Goal: Transaction & Acquisition: Obtain resource

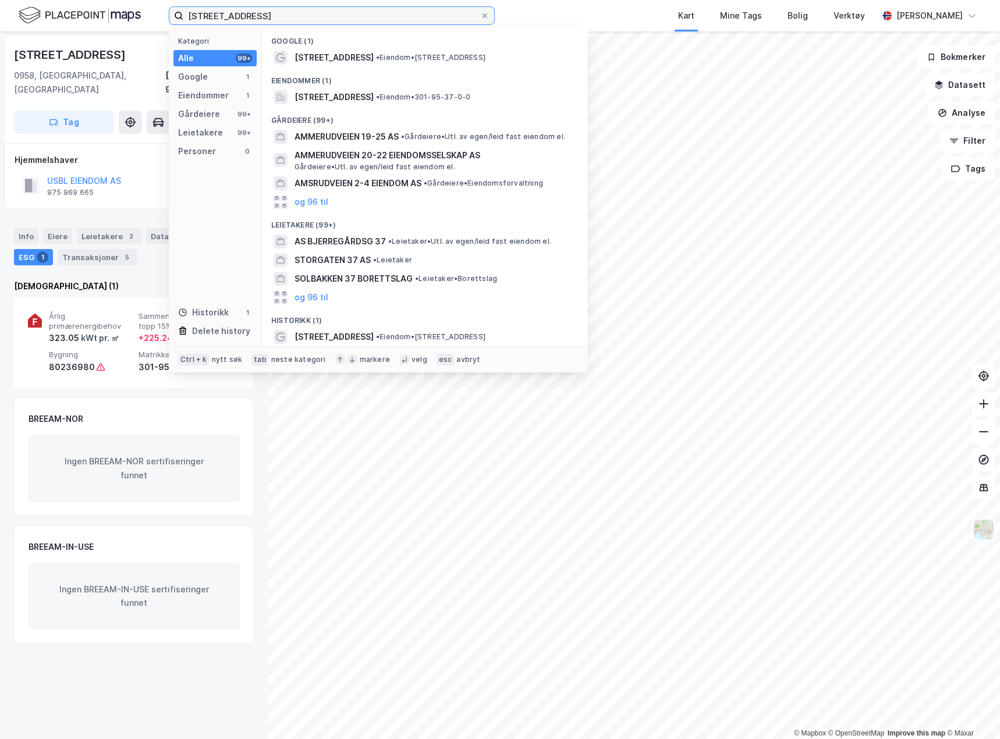
drag, startPoint x: 0, startPoint y: 0, endPoint x: -24, endPoint y: -5, distance: 24.4
click at [0, 0] on html "[STREET_ADDRESS] Kategori Alle 99+ Google 1 Eiendommer 1 Gårdeiere 99+ Leietake…" at bounding box center [500, 369] width 1000 height 739
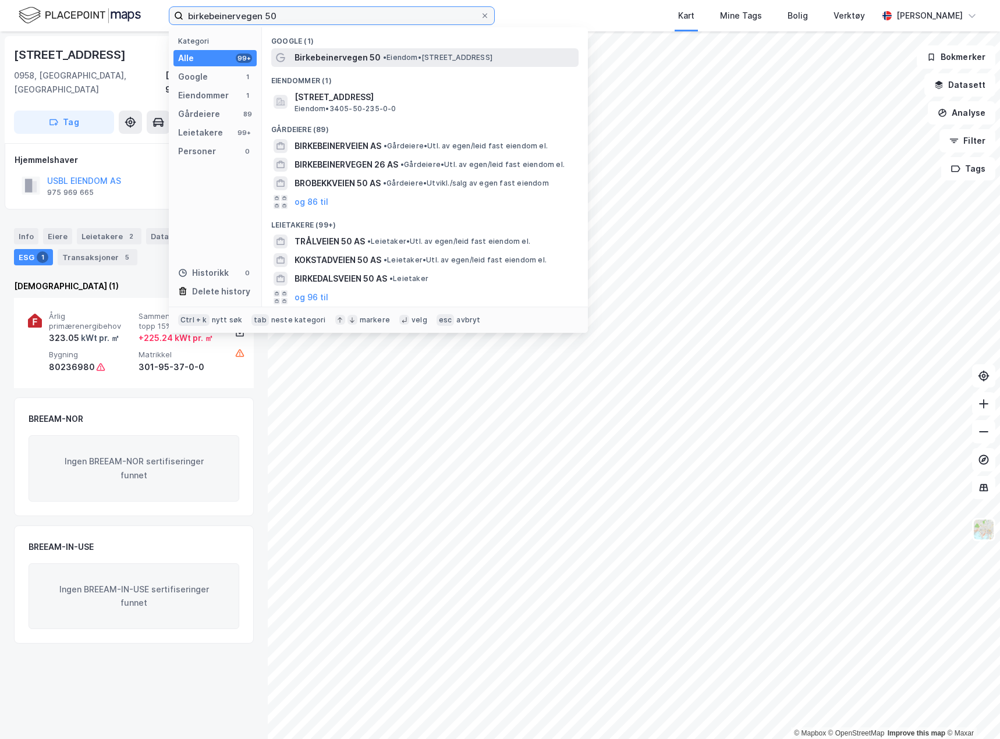
type input "birkebeinervegen 50"
click at [417, 61] on span "• Eiendom • [STREET_ADDRESS]" at bounding box center [437, 57] width 109 height 9
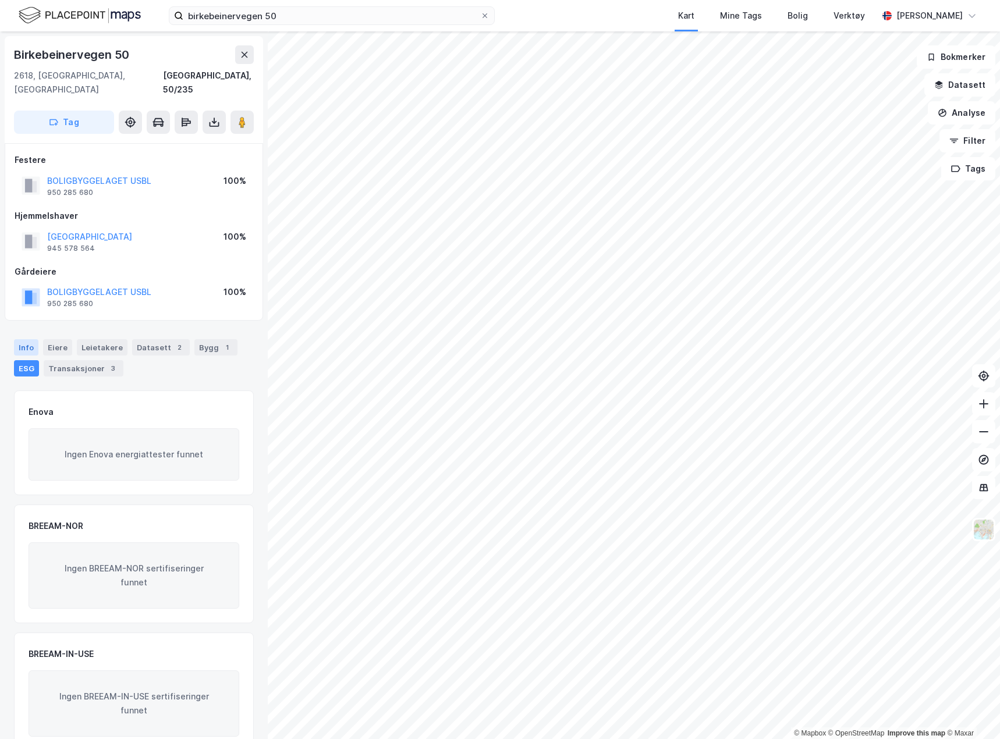
click at [34, 339] on div "Info" at bounding box center [26, 347] width 24 height 16
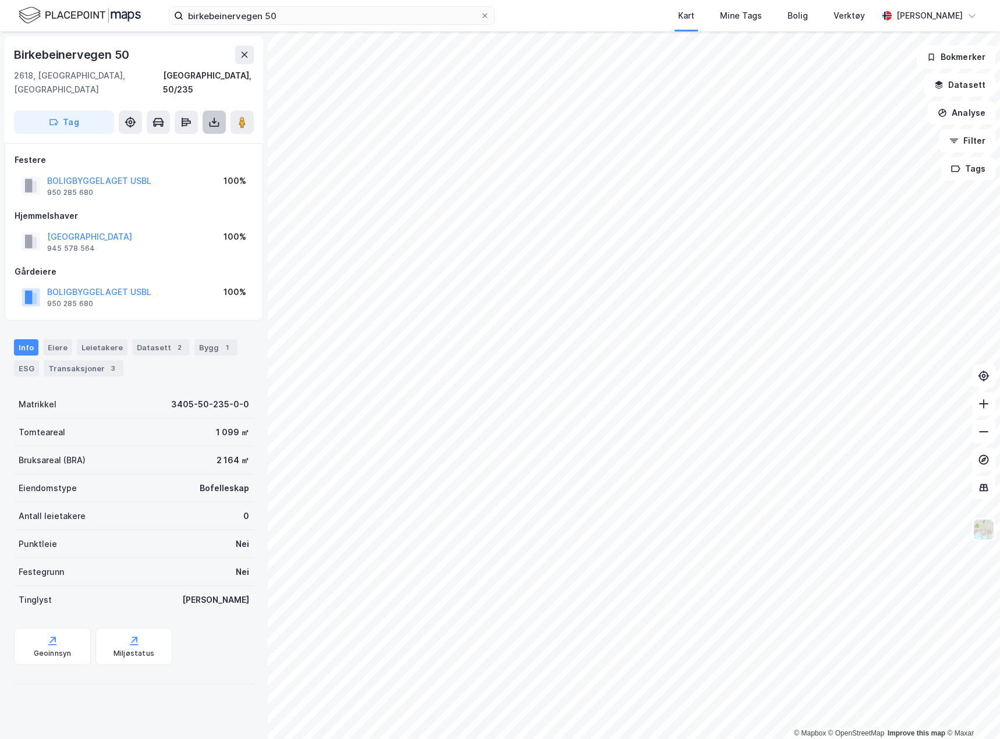
click at [221, 111] on button at bounding box center [213, 122] width 23 height 23
click at [172, 141] on div "Last ned grunnbok" at bounding box center [156, 145] width 67 height 9
